Goal: Information Seeking & Learning: Learn about a topic

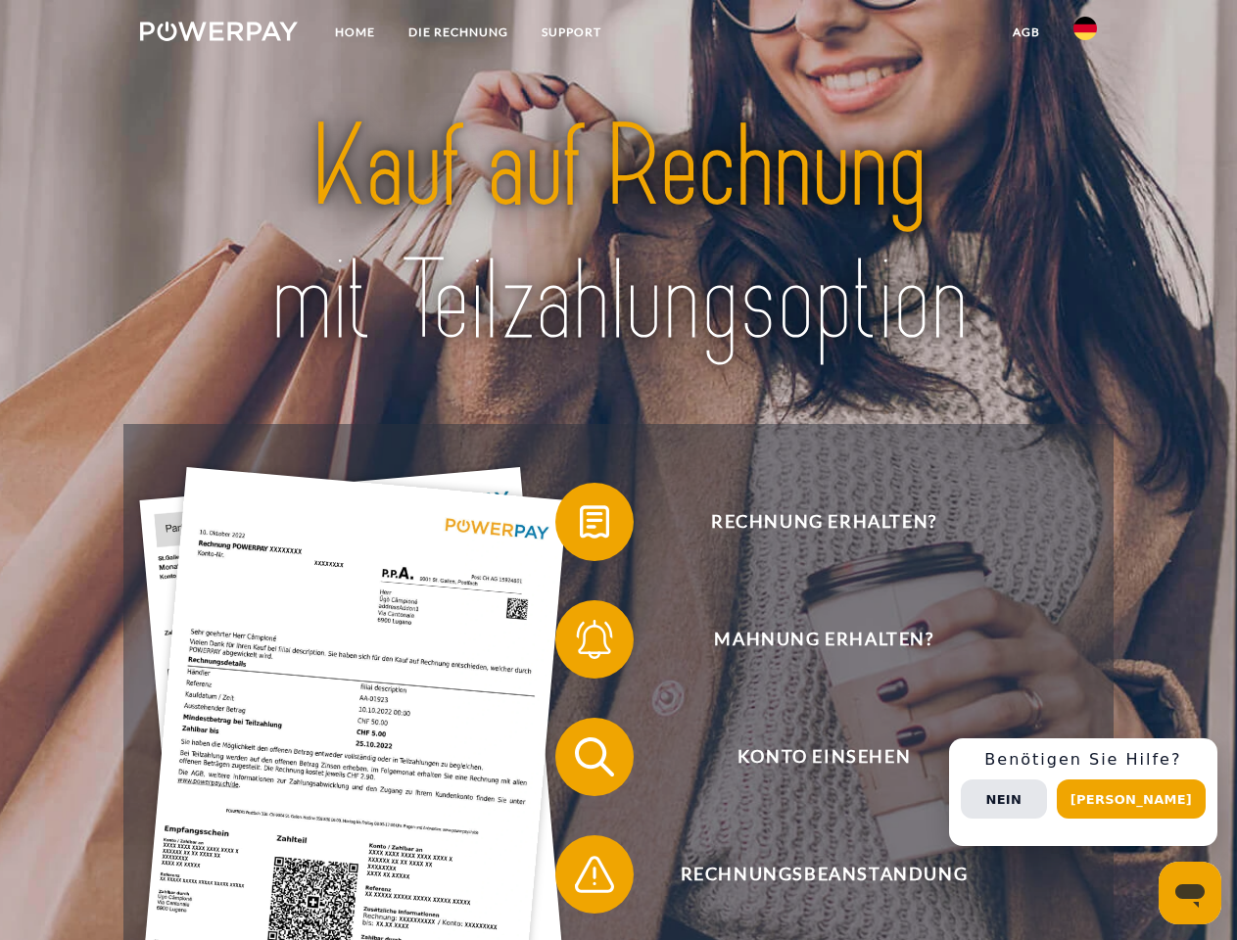
click at [218, 34] on img at bounding box center [219, 32] width 158 height 20
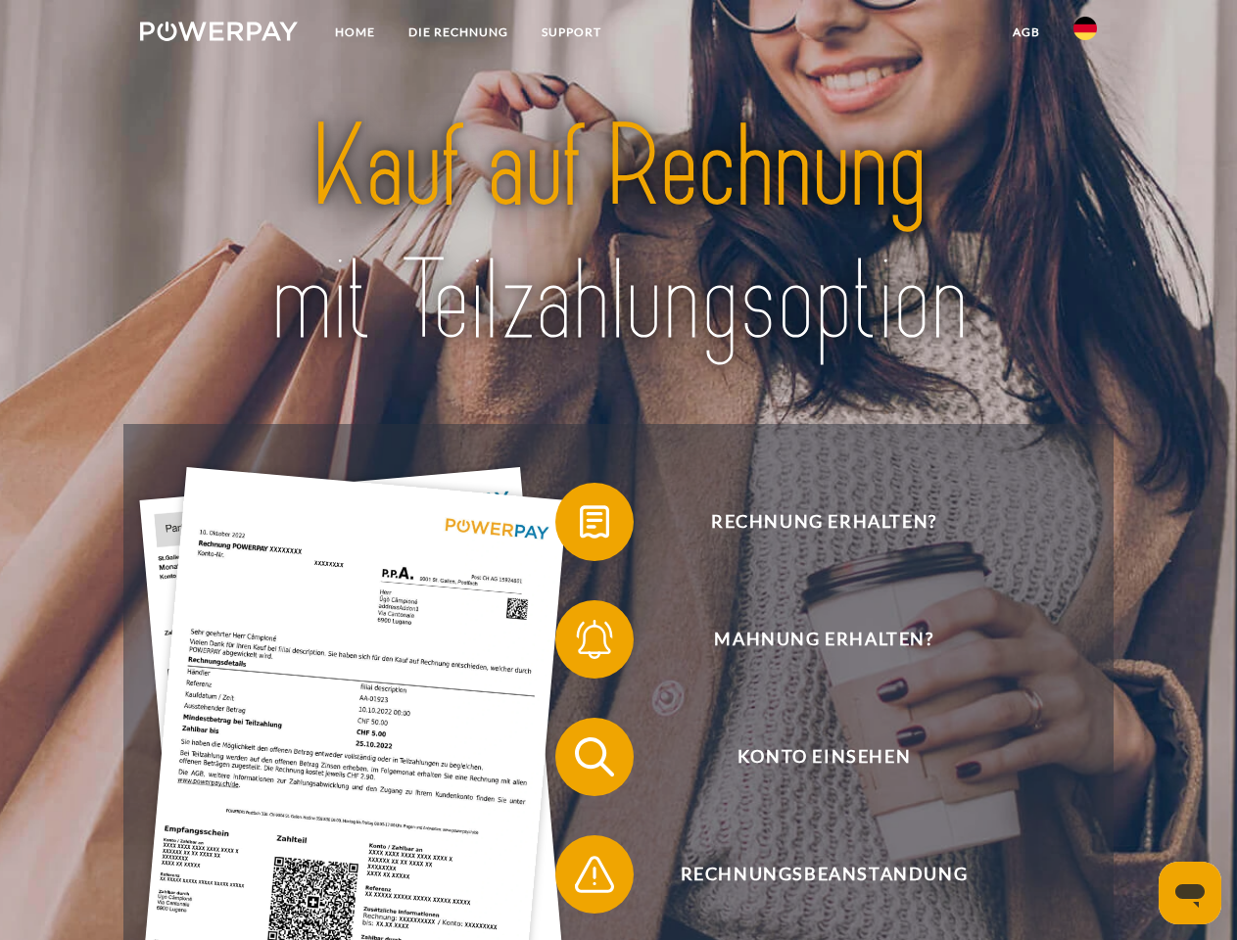
click at [1085, 34] on img at bounding box center [1085, 29] width 24 height 24
click at [1025, 32] on link "agb" at bounding box center [1026, 32] width 61 height 35
click at [580, 526] on span at bounding box center [565, 522] width 98 height 98
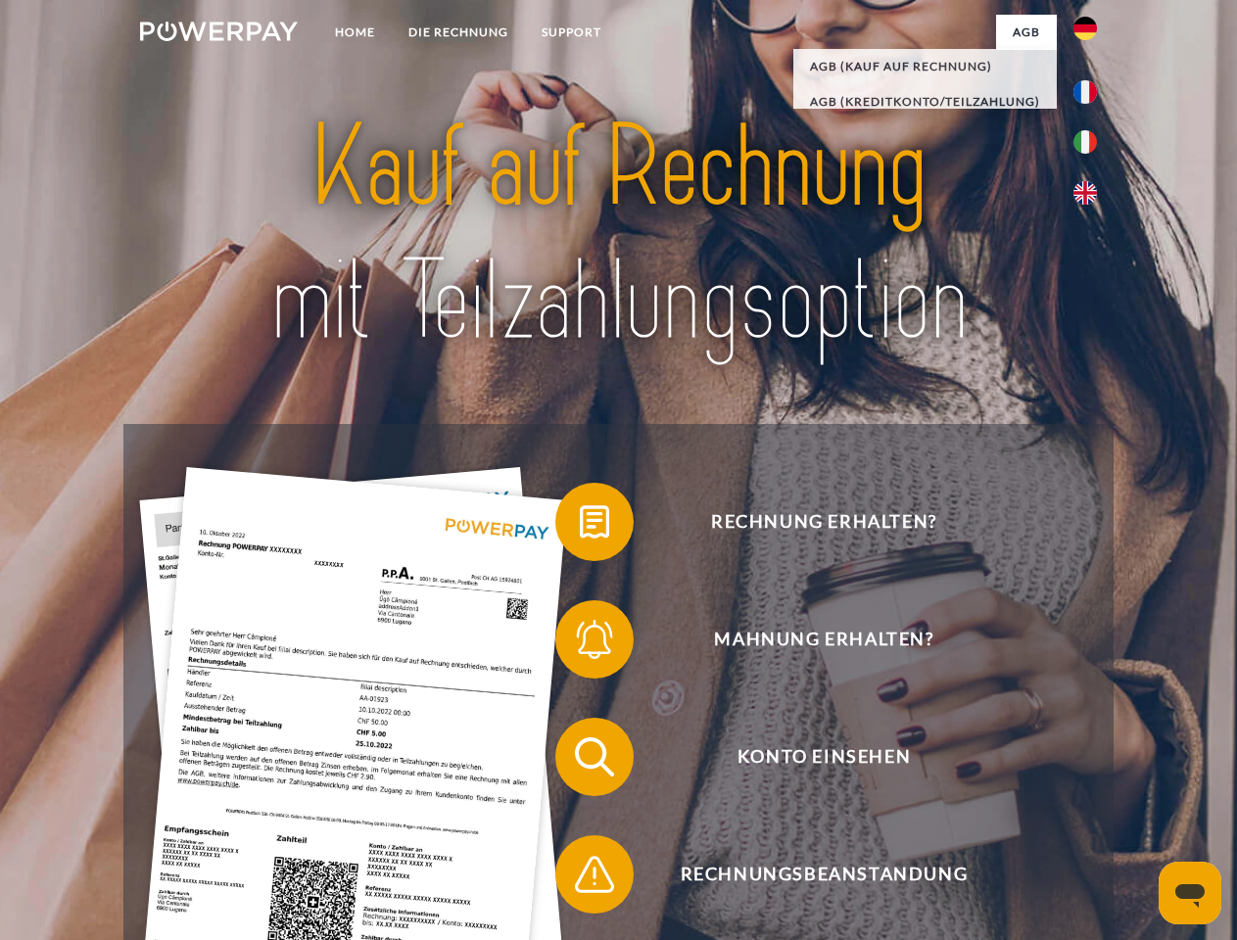
click at [580, 643] on span at bounding box center [565, 640] width 98 height 98
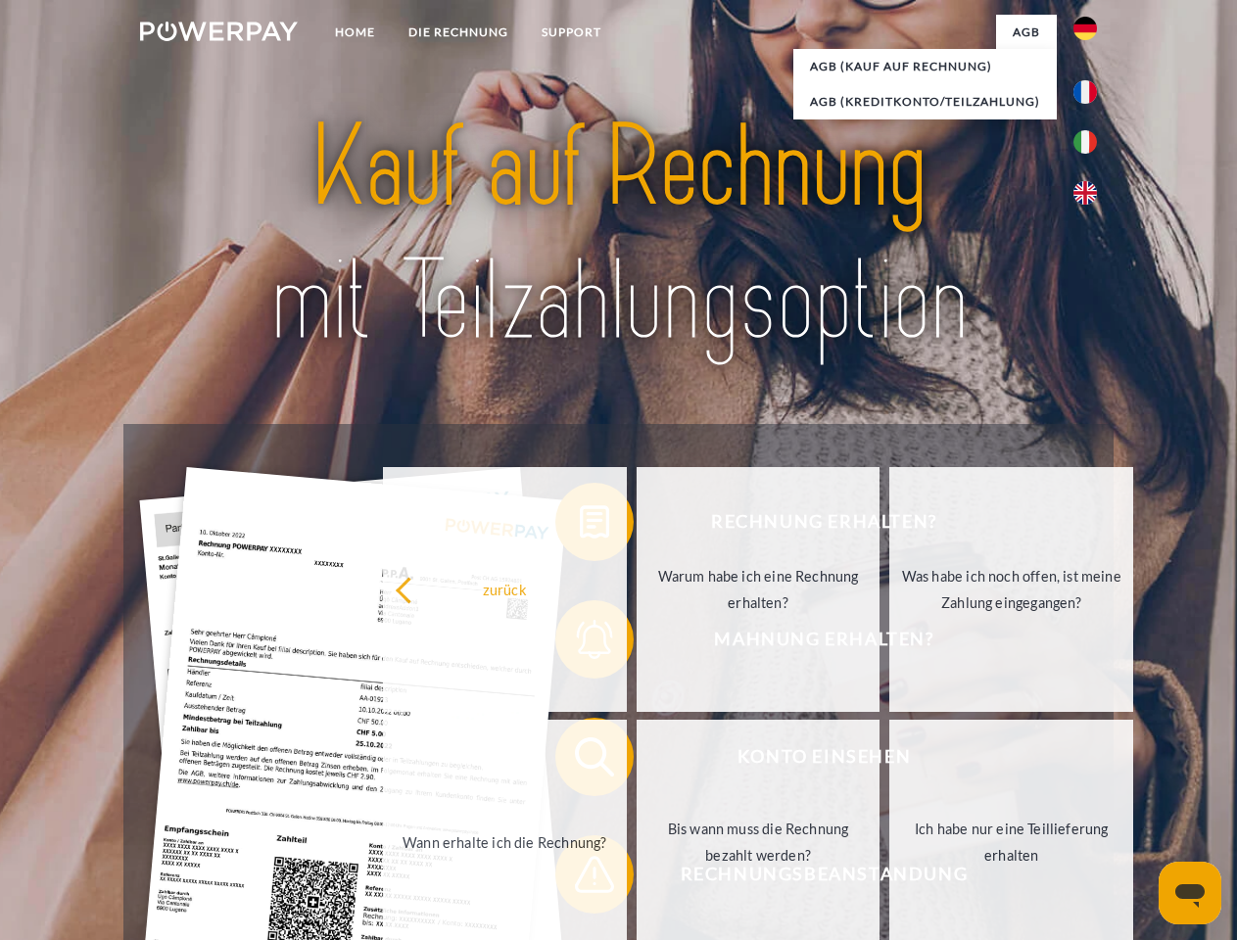
click at [637, 761] on link "Bis wann muss die Rechnung bezahlt werden?" at bounding box center [759, 842] width 244 height 245
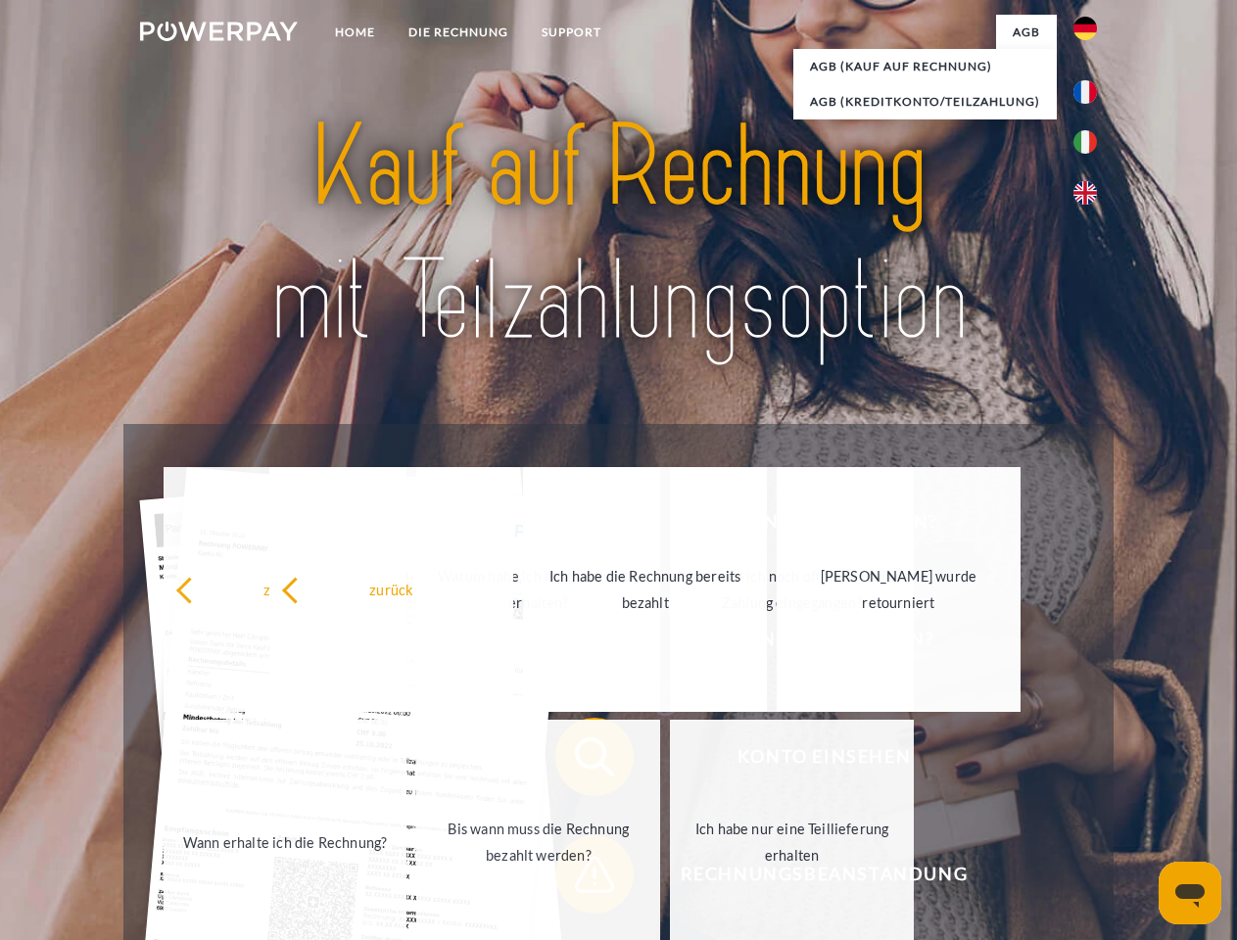
click at [670, 879] on link "Ich habe nur eine Teillieferung erhalten" at bounding box center [792, 842] width 244 height 245
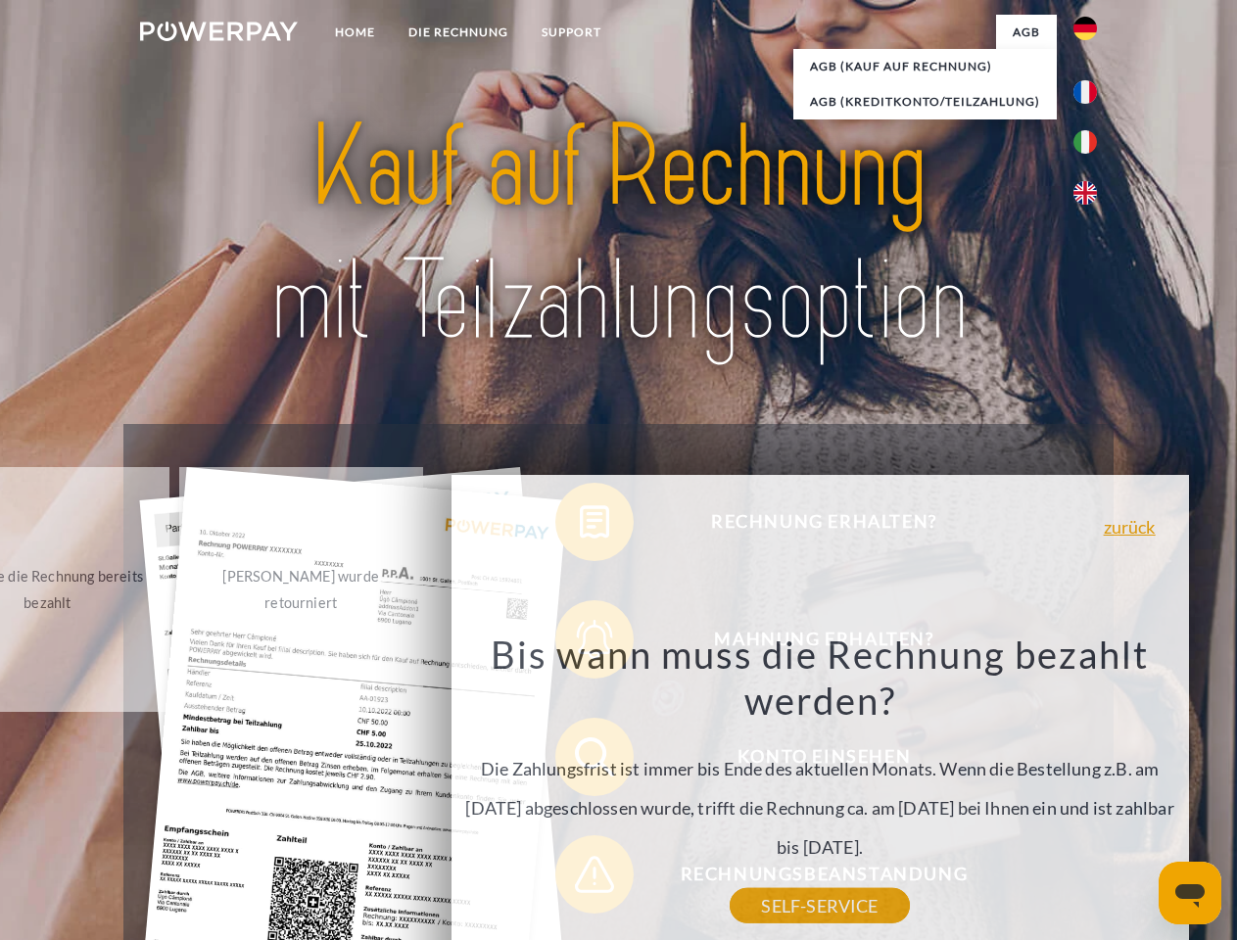
click at [1090, 792] on div "Rechnung erhalten? Mahnung erhalten? Konto einsehen" at bounding box center [617, 816] width 989 height 784
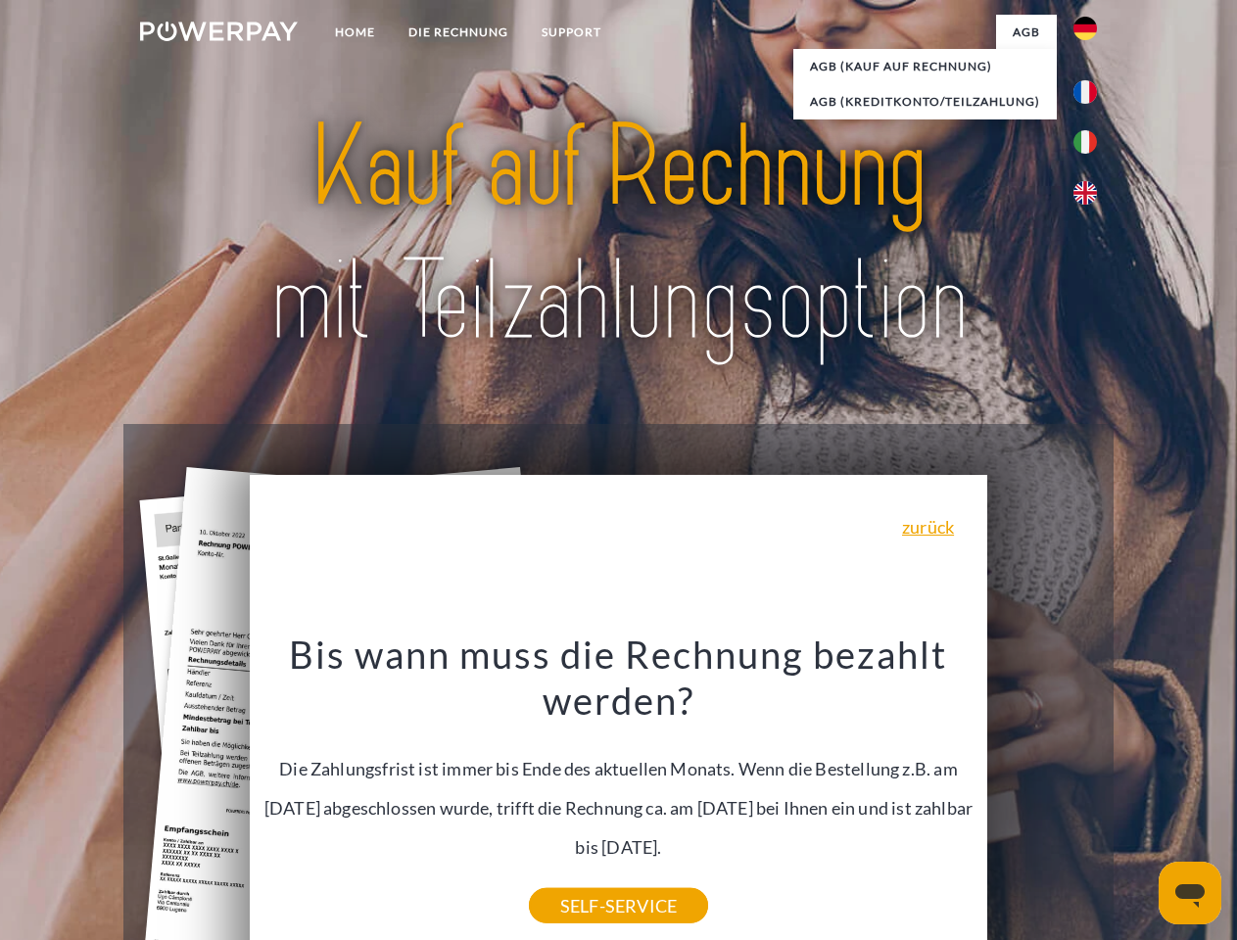
click at [1042, 796] on span "Konto einsehen" at bounding box center [824, 757] width 480 height 78
click at [1138, 799] on header "Home DIE RECHNUNG SUPPORT" at bounding box center [618, 676] width 1237 height 1353
